Goal: Use online tool/utility: Use online tool/utility

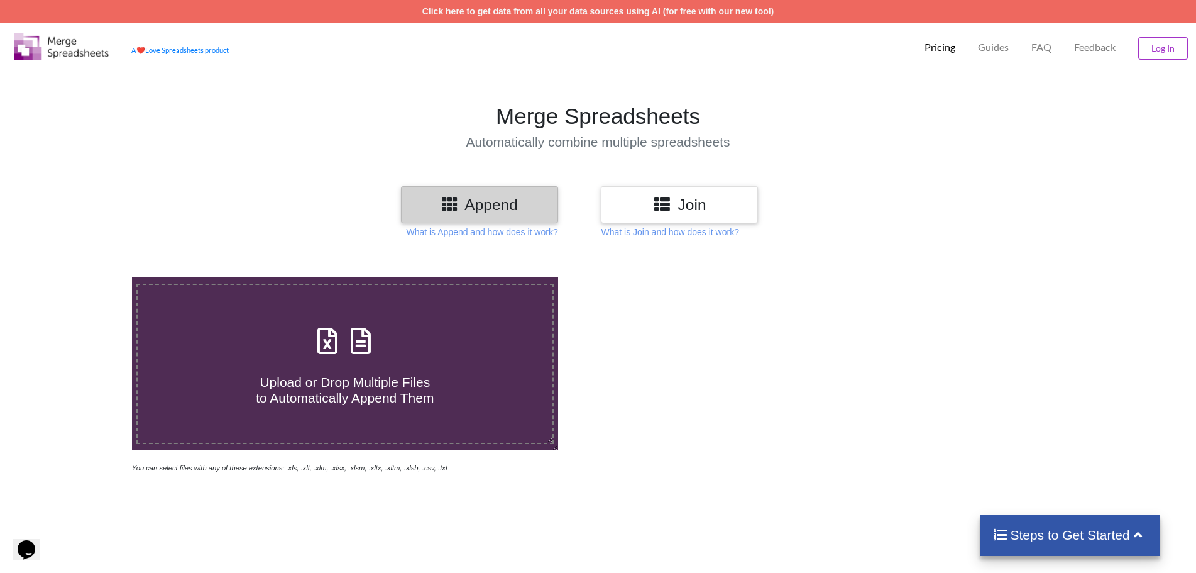
click at [330, 365] on h4 "Upload or Drop Multiple Files to Automatically Append Them" at bounding box center [345, 382] width 415 height 48
click at [85, 277] on input "Upload or Drop Multiple Files to Automatically Append Them" at bounding box center [85, 277] width 0 height 0
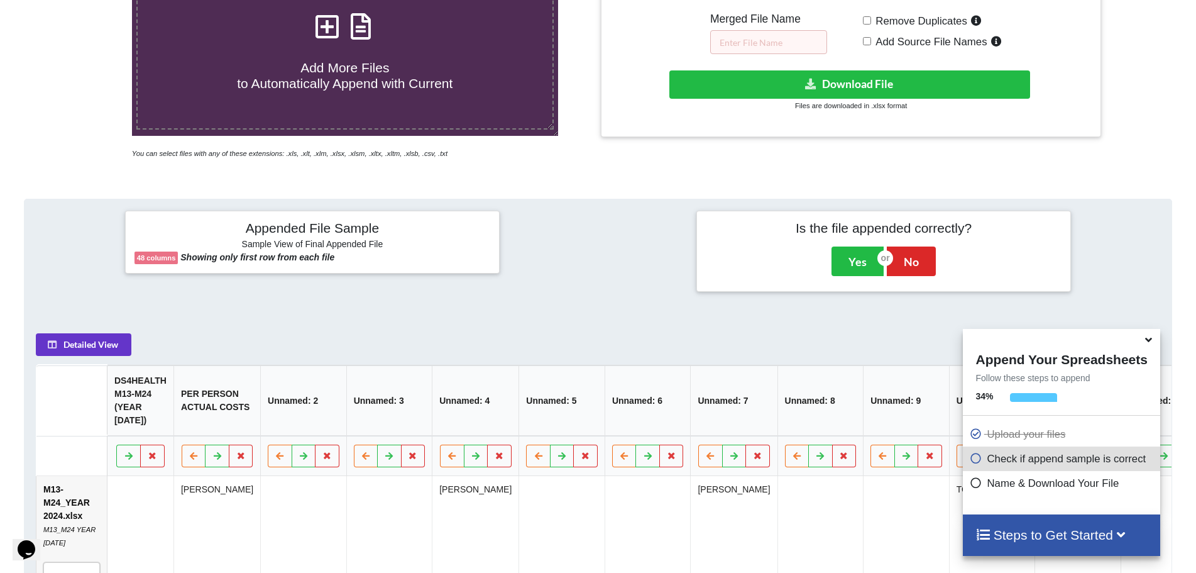
scroll to position [303, 0]
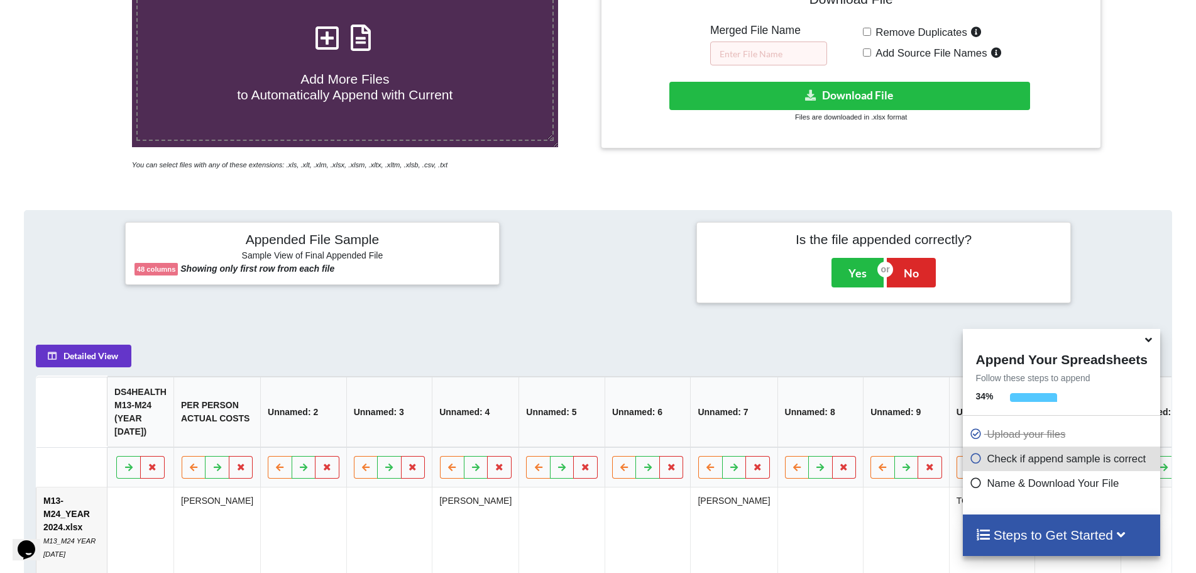
click at [345, 95] on span "Add More Files to Automatically Append with Current" at bounding box center [345, 87] width 216 height 30
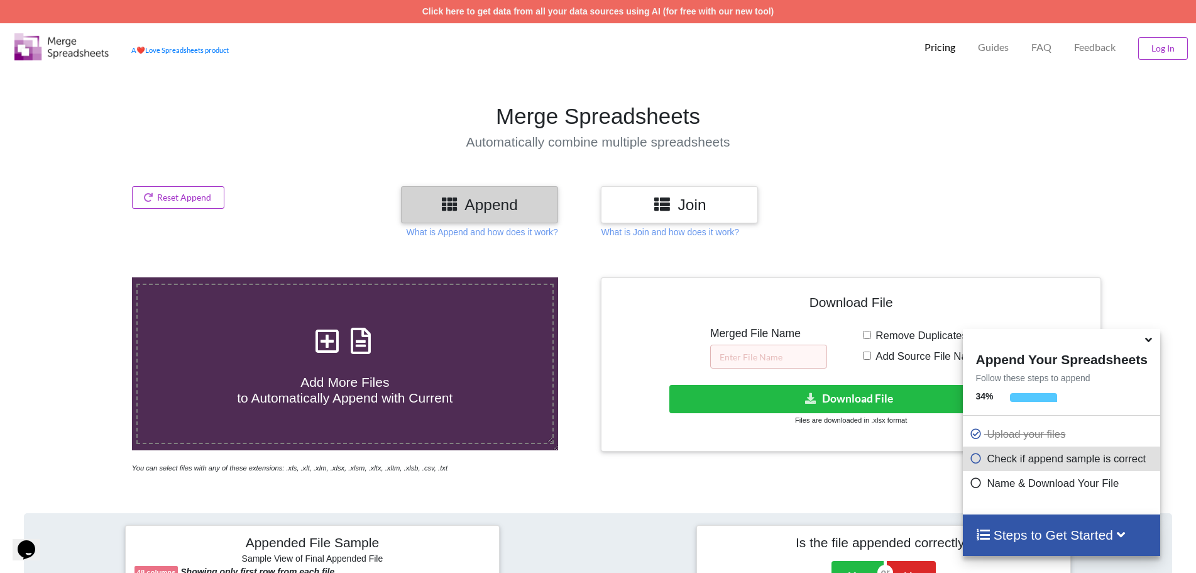
type input "C:\fakepath\DS4Health mgt follow up_24_06mm_02_07mm_04_07mm_14_07mm_v1_28_[DOMA…"
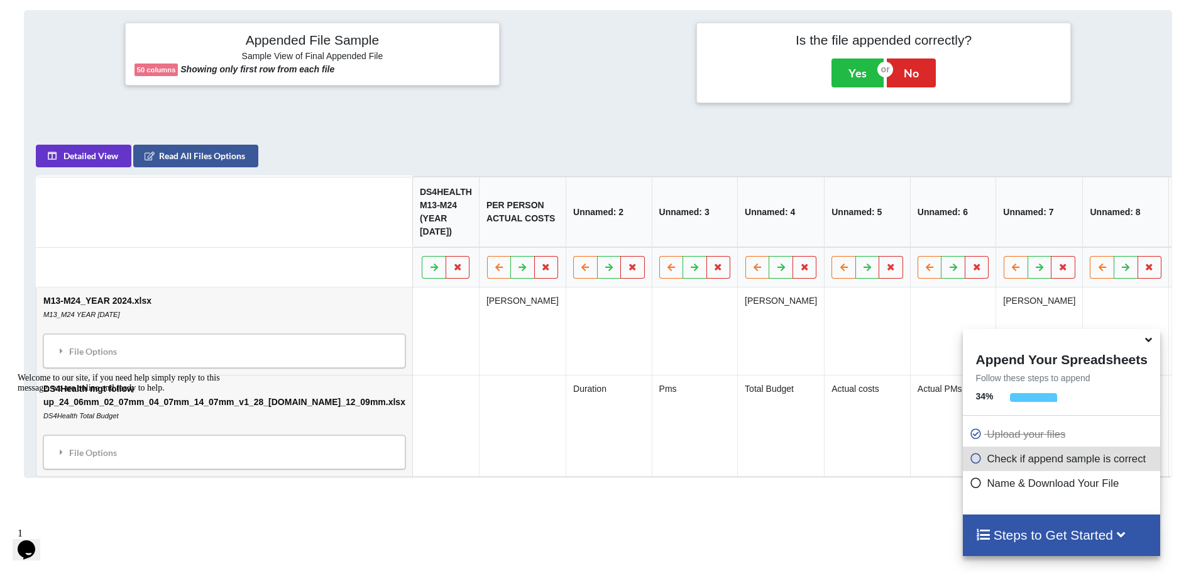
scroll to position [592, 0]
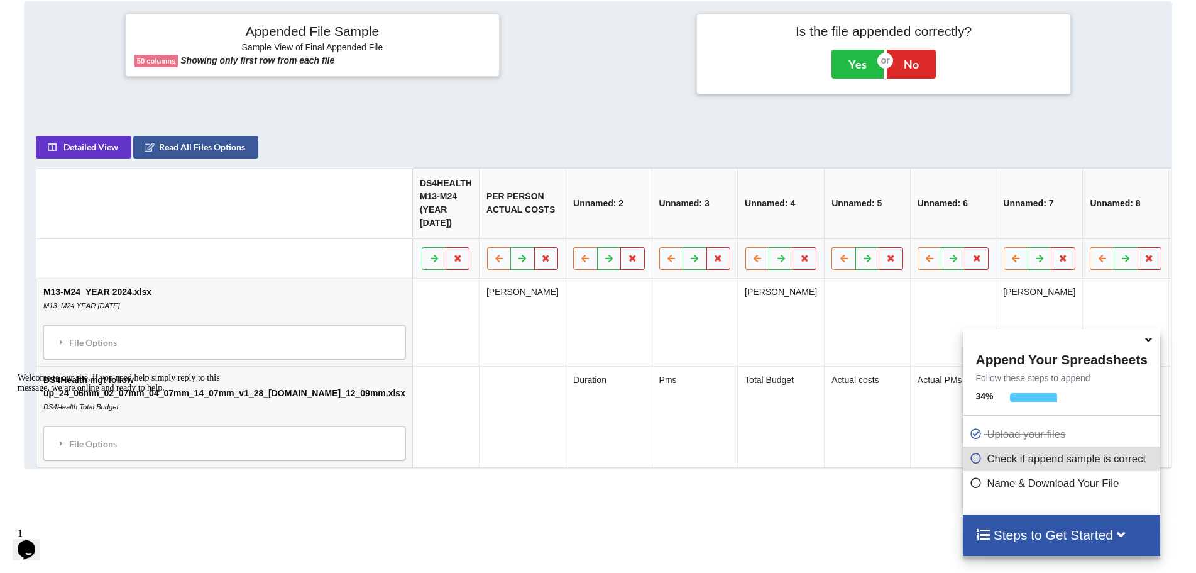
click at [1150, 343] on icon at bounding box center [1148, 337] width 13 height 11
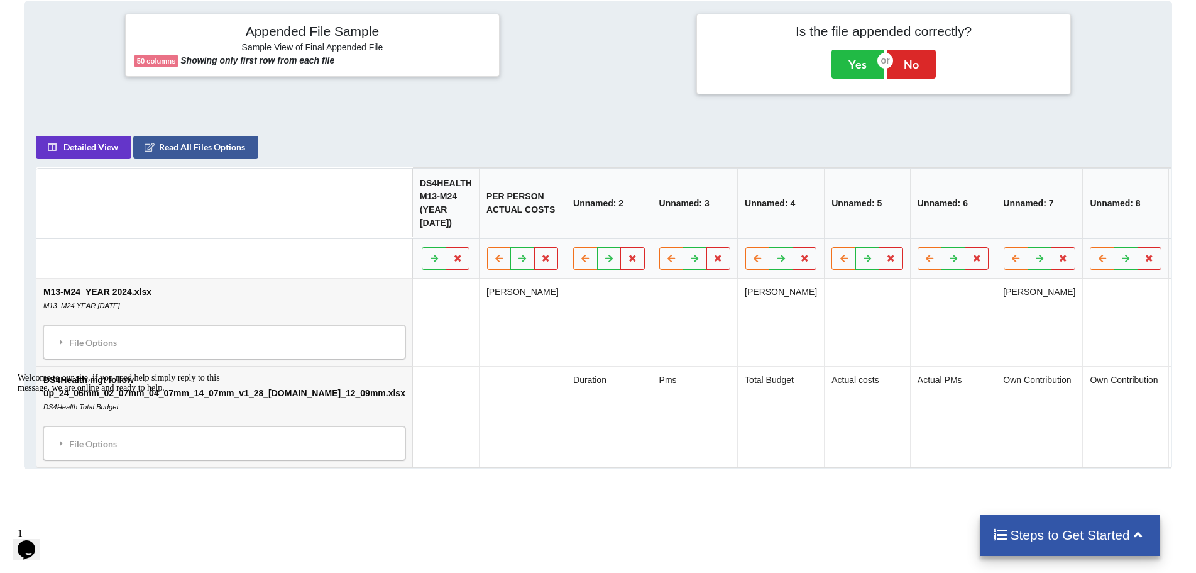
click at [1060, 541] on h4 "Steps to Get Started" at bounding box center [1069, 535] width 155 height 16
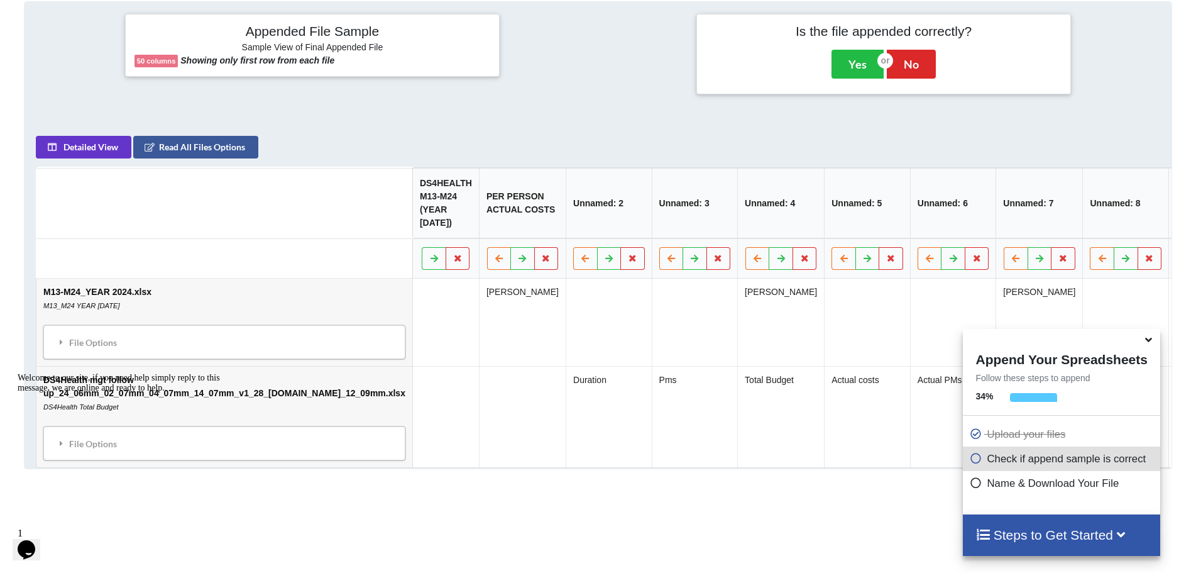
click at [1146, 343] on icon at bounding box center [1148, 337] width 13 height 11
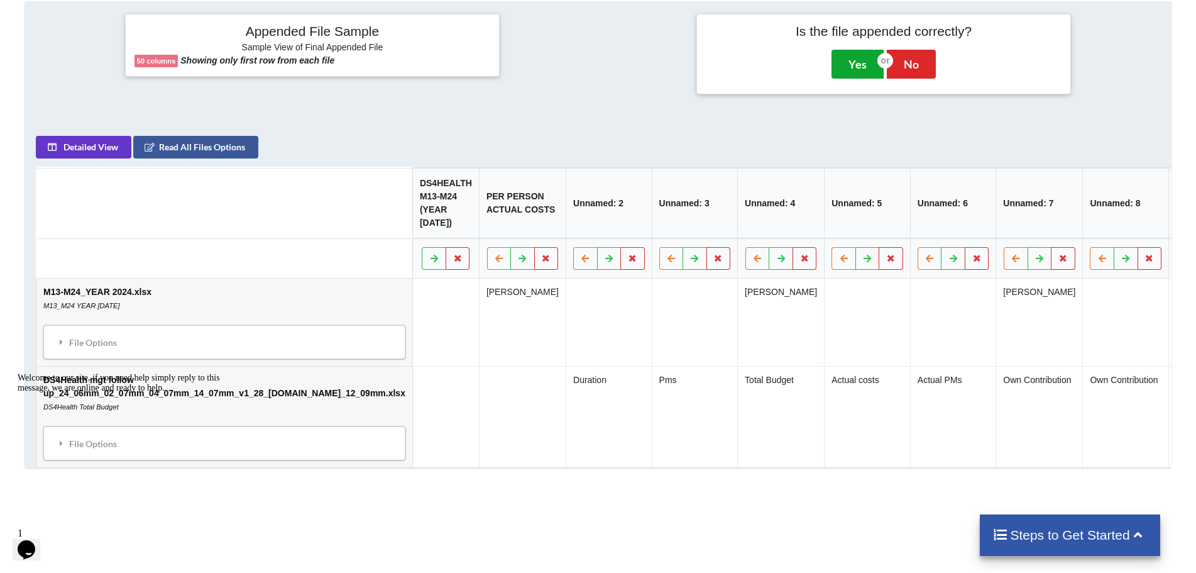
click at [859, 60] on button "Yes" at bounding box center [858, 64] width 52 height 29
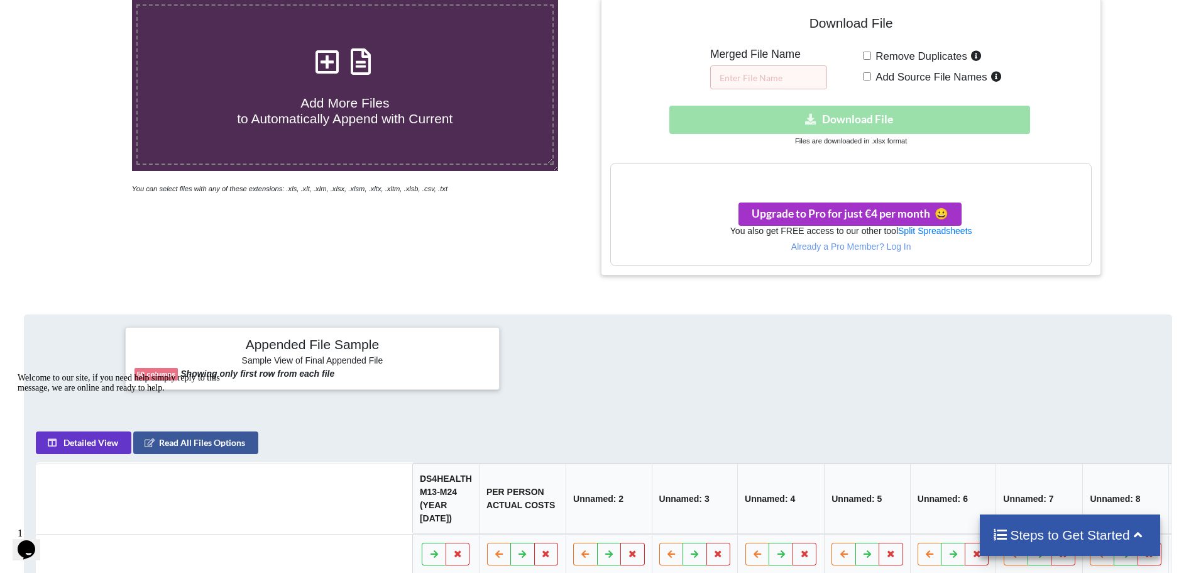
scroll to position [277, 0]
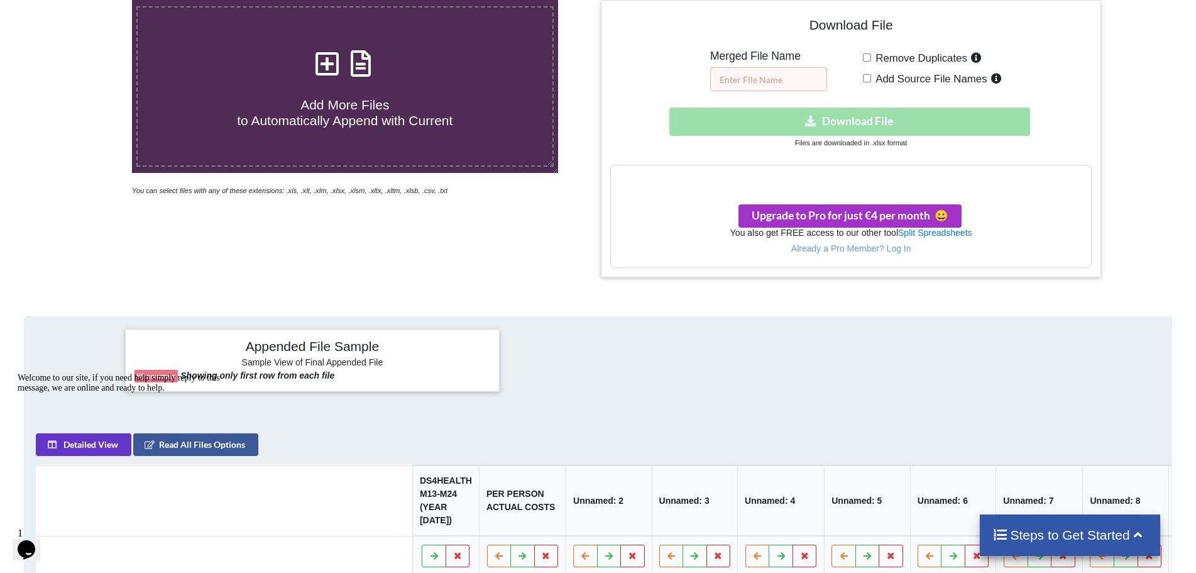
click at [777, 80] on input "text" at bounding box center [768, 79] width 117 height 24
type input "bbb"
